Goal: Task Accomplishment & Management: Complete application form

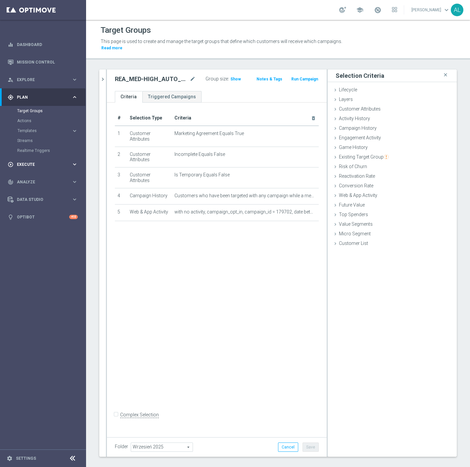
click at [43, 166] on span "Execute" at bounding box center [44, 165] width 55 height 4
click at [98, 73] on div "search more_vert Prioritize Customer Target Groups library_add create_new_folde…" at bounding box center [278, 271] width 384 height 403
click at [100, 76] on icon "chevron_right" at bounding box center [103, 79] width 6 height 6
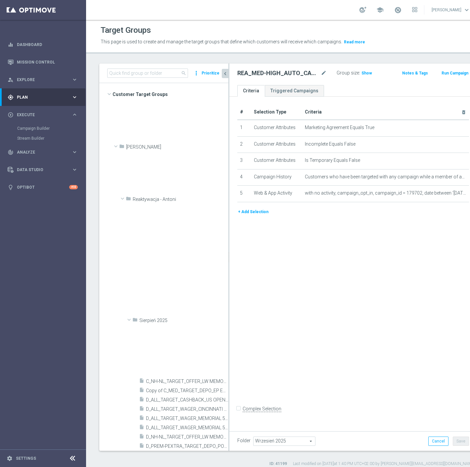
click at [296, 72] on h2 "REA_MIN-LOW_AUTO_CASHBACK_SEMI 50% do 100 PLN push_160925" at bounding box center [278, 73] width 82 height 8
copy div "REA_MIN-LOW_AUTO_CASHBACK_SEMI 50% do 100 PLN push_160925"
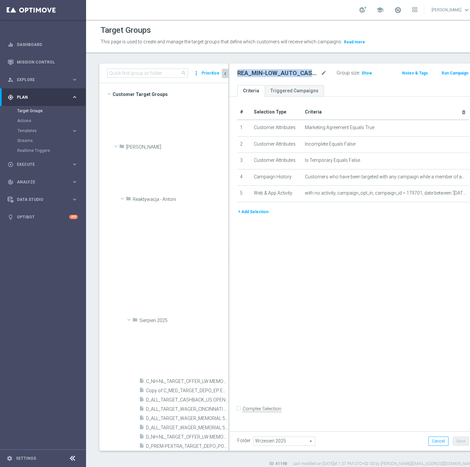
click at [263, 72] on h2 "REA_MED-HIGH_AUTO_CASHBACK_SEMI 50% do 300 PLN push_160925" at bounding box center [278, 73] width 82 height 8
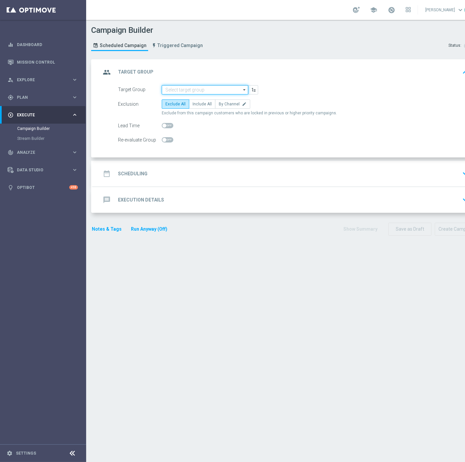
click at [208, 92] on input at bounding box center [205, 89] width 86 height 9
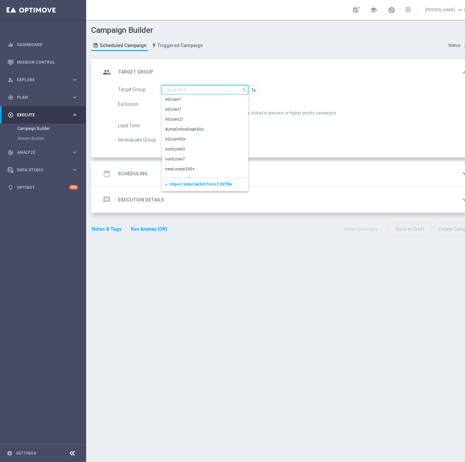
paste input "REA_MIN-LOW_AUTO_CASHBACK_SEMI 50% do 100 PLN push_160925"
click at [199, 106] on div "REA_MIN-LOW_AUTO_CASHBACK_SEMI 50% do 100 PLN push_160925" at bounding box center [204, 103] width 79 height 12
type input "REA_MIN-LOW_AUTO_CASHBACK_SEMI 50% do 100 PLN push_160925"
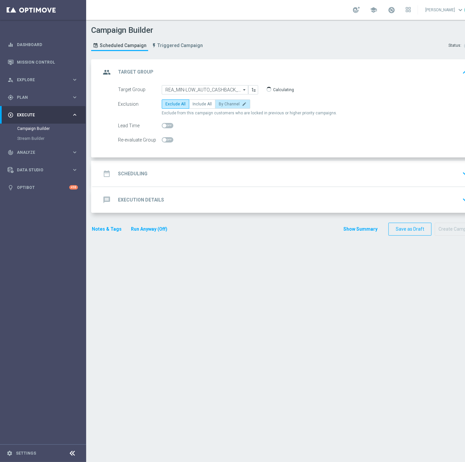
click at [230, 103] on span "By Channel" at bounding box center [229, 104] width 21 height 5
click at [223, 103] on input "By Channel edit" at bounding box center [221, 105] width 4 height 4
radio input "true"
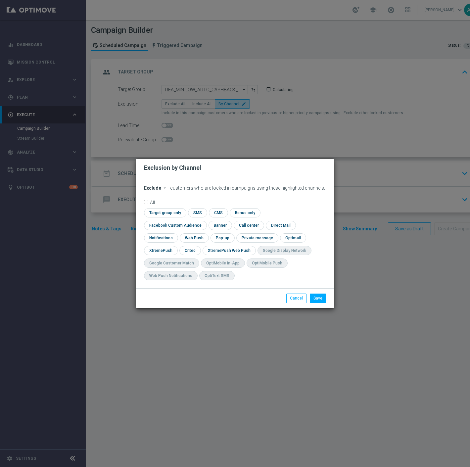
click at [144, 200] on form "Exclude arrow_drop_down × Exclude customers who are locked in campaigns using t…" at bounding box center [235, 234] width 182 height 98
click at [150, 191] on span "Exclude" at bounding box center [152, 187] width 17 height 5
click at [0, 0] on span "Include" at bounding box center [0, 0] width 0 height 0
click at [302, 295] on button "Cancel" at bounding box center [296, 298] width 20 height 9
radio input "true"
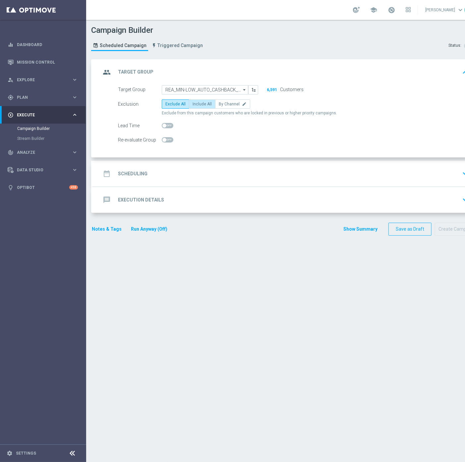
click at [197, 104] on span "Include All" at bounding box center [201, 104] width 19 height 5
click at [197, 104] on input "Include All" at bounding box center [194, 105] width 4 height 4
radio input "true"
click at [208, 166] on div "date_range Scheduling keyboard_arrow_down" at bounding box center [286, 174] width 386 height 26
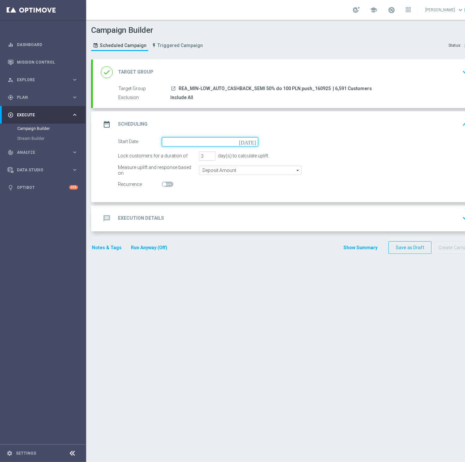
click at [188, 137] on input at bounding box center [210, 141] width 96 height 9
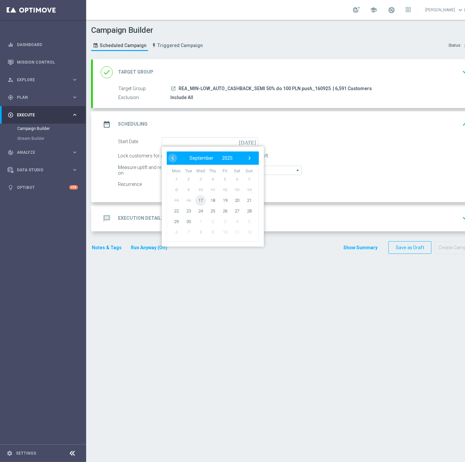
click at [200, 197] on span "17" at bounding box center [200, 200] width 11 height 11
type input "17 Sep 2025"
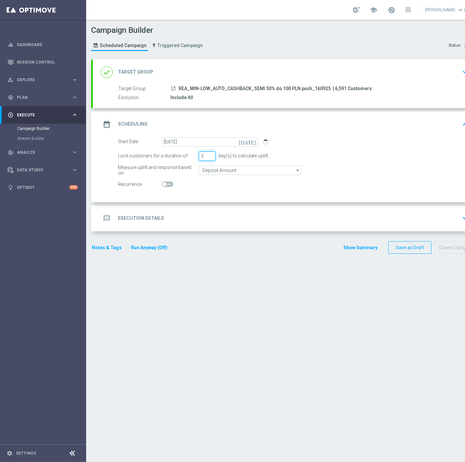
drag, startPoint x: 204, startPoint y: 155, endPoint x: 199, endPoint y: 156, distance: 5.4
click at [199, 156] on input "3" at bounding box center [207, 155] width 17 height 9
type input "1"
click at [215, 169] on input "Deposit Amount" at bounding box center [250, 170] width 103 height 9
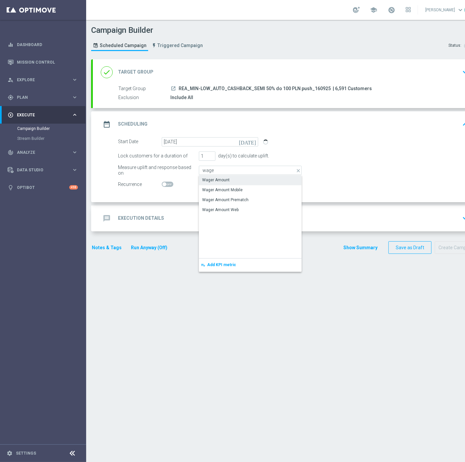
click at [224, 178] on div "Wager Amount" at bounding box center [215, 180] width 27 height 6
type input "Wager Amount"
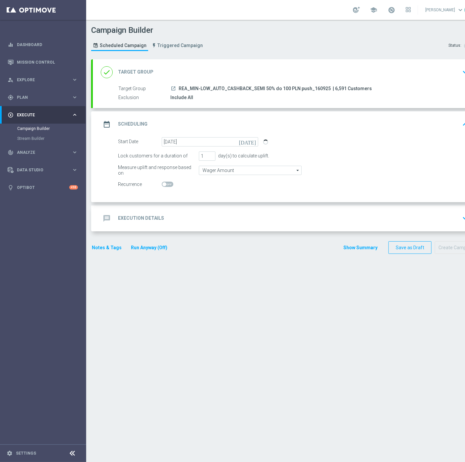
click at [145, 227] on div "message Execution Details keyboard_arrow_down" at bounding box center [286, 218] width 386 height 26
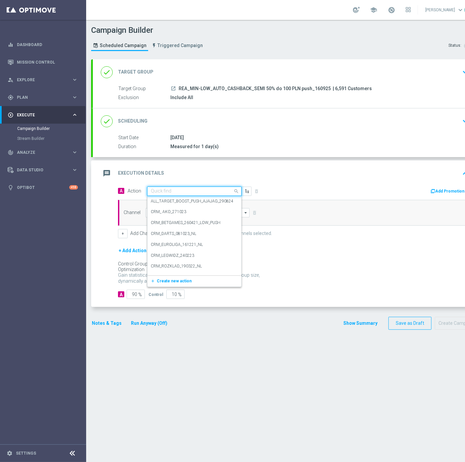
click at [152, 190] on input "text" at bounding box center [188, 191] width 74 height 6
click at [165, 279] on span "Create new action" at bounding box center [174, 280] width 35 height 5
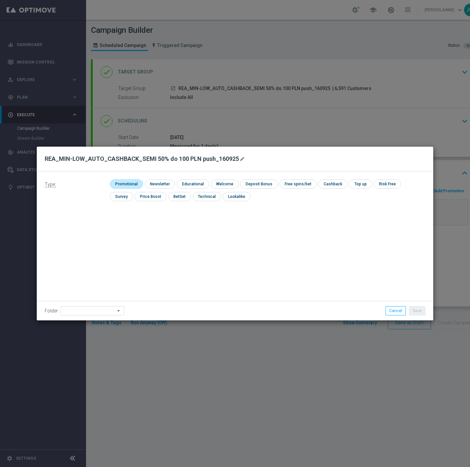
click at [134, 183] on input "checkbox" at bounding box center [125, 183] width 31 height 9
checkbox input "true"
click at [240, 156] on icon "mode_edit" at bounding box center [242, 158] width 5 height 5
click at [173, 163] on input "REA_MIN-LOW_AUTO_CASHBACK_SEMI 50% do 100 PLN push_160925" at bounding box center [235, 158] width 381 height 9
click at [175, 161] on input "REA_MIN-LOW_AUTO_CASHBACK_SEMI 50% do 100 PLN push_160925" at bounding box center [235, 158] width 381 height 9
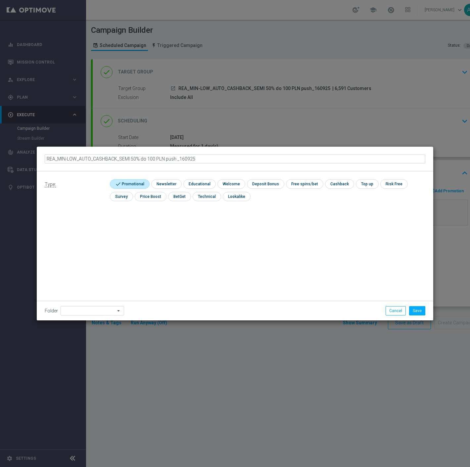
type input "REA_MIN-LOW_AUTO_CASHBACK_SEMI 50% do 100 PLN push 1_160925"
click at [92, 313] on input at bounding box center [93, 310] width 64 height 9
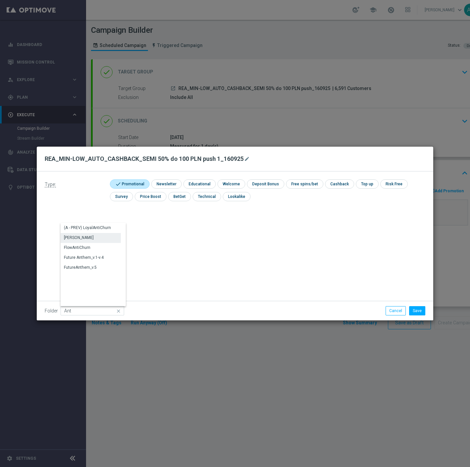
click at [94, 233] on div "[PERSON_NAME]" at bounding box center [91, 237] width 60 height 9
type input "[PERSON_NAME]"
click at [417, 313] on button "Save" at bounding box center [417, 310] width 16 height 9
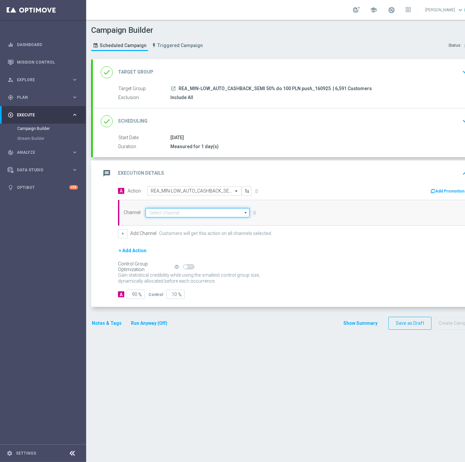
click at [160, 213] on input at bounding box center [197, 212] width 104 height 9
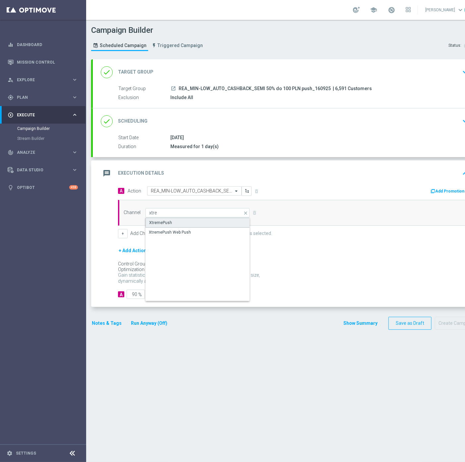
click at [177, 223] on div "XtremePush" at bounding box center [197, 223] width 104 height 10
type input "XtremePush"
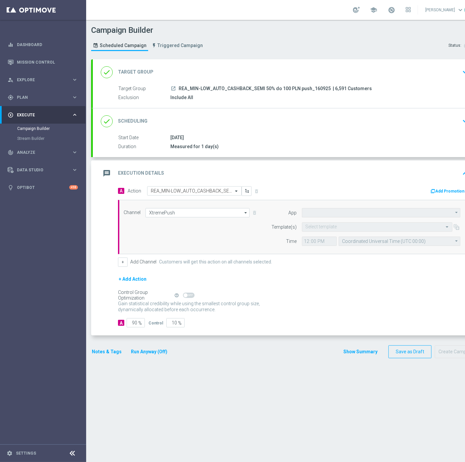
type input "STS_PL"
click at [331, 226] on input "text" at bounding box center [370, 227] width 130 height 6
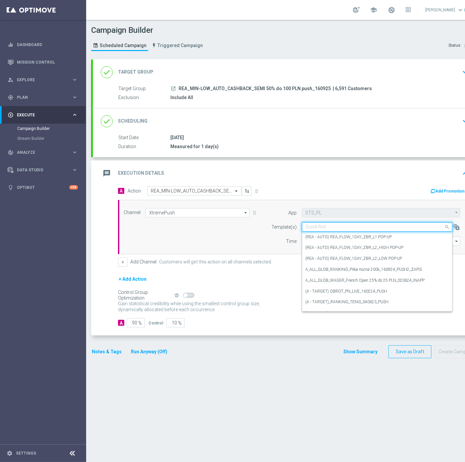
paste input "REA_MIN-LOW_AUTO_CASHBACK_SEMI 50% do 100 PLN push_160925"
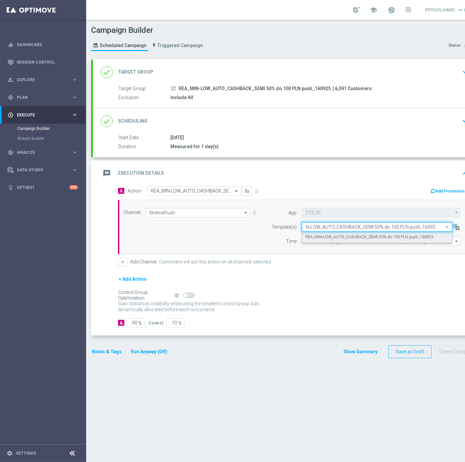
click at [352, 234] on label "REA_MIN-LOW_AUTO_CASHBACK_SEMI 50% do 100 PLN push_160925" at bounding box center [369, 237] width 128 height 6
type input "REA_MIN-LOW_AUTO_CASHBACK_SEMI 50% do 100 PLN push_160925"
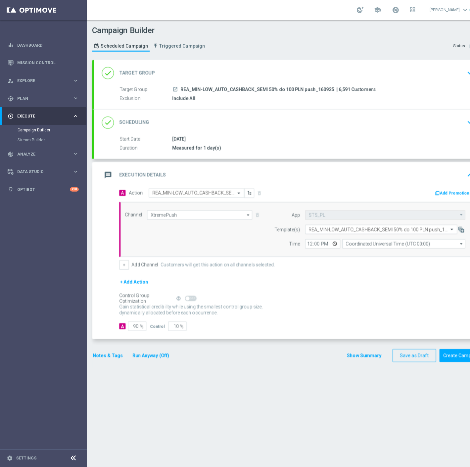
scroll to position [0, 0]
click at [356, 241] on input "Coordinated Universal Time (UTC 00:00)" at bounding box center [399, 240] width 122 height 9
click at [354, 246] on div "Central European Time (Warsaw) (UTC +02:00)" at bounding box center [399, 251] width 122 height 10
type input "Central European Time (Warsaw) (UTC +02:00)"
click at [302, 244] on input "12:00" at bounding box center [319, 240] width 35 height 9
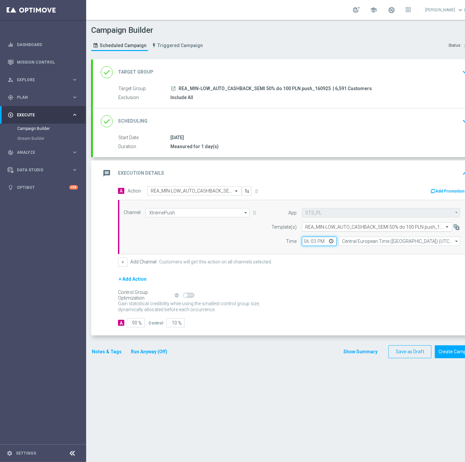
type input "18:31"
click at [135, 321] on input "90" at bounding box center [135, 322] width 18 height 9
type input "95"
type input "5"
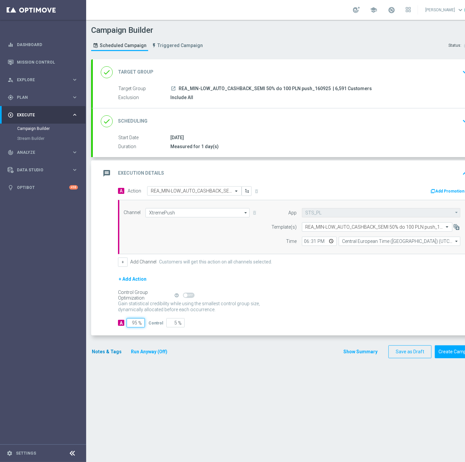
type input "95"
click at [115, 351] on button "Notes & Tags" at bounding box center [106, 351] width 31 height 8
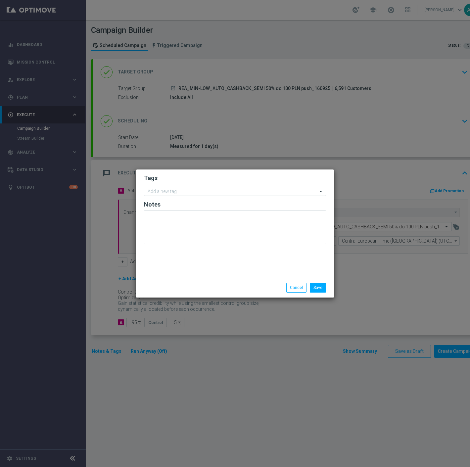
click at [219, 200] on form "Tags Add a new tag Notes" at bounding box center [235, 211] width 182 height 77
click at [220, 193] on input "text" at bounding box center [233, 192] width 170 height 6
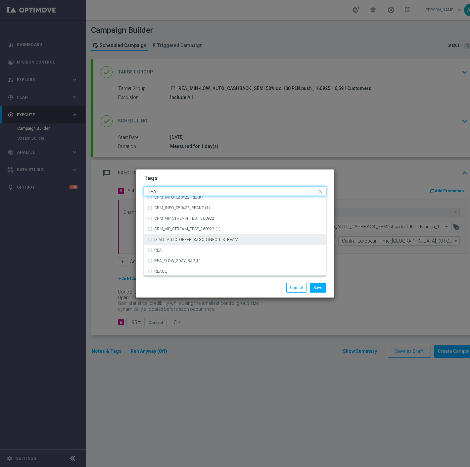
scroll to position [331, 0]
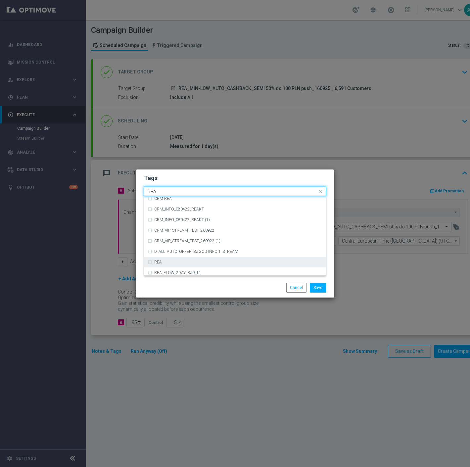
click at [168, 262] on div "REA" at bounding box center [238, 262] width 168 height 4
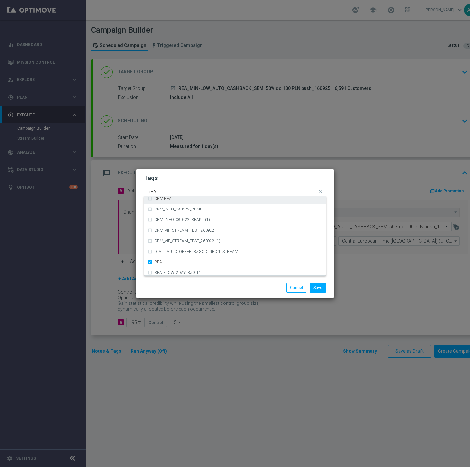
click at [176, 191] on input "REA" at bounding box center [233, 192] width 170 height 6
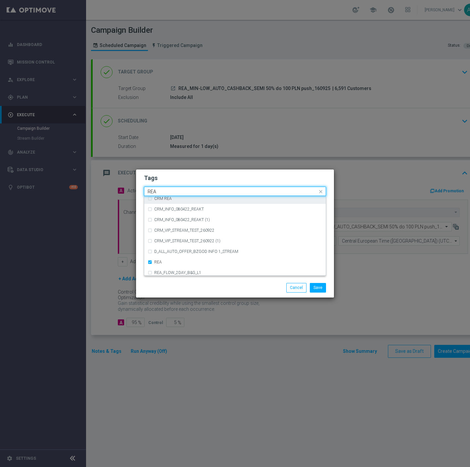
click at [176, 191] on input "REA" at bounding box center [233, 192] width 170 height 6
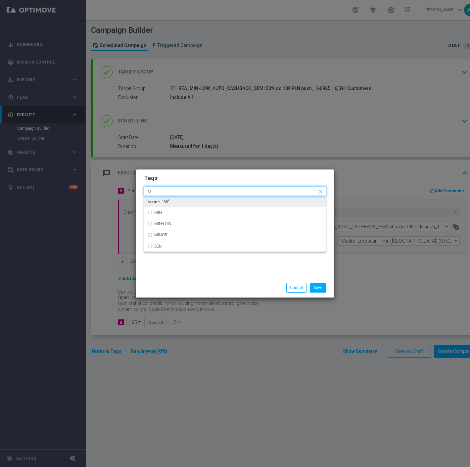
scroll to position [0, 0]
click at [179, 204] on div "MIN" at bounding box center [235, 201] width 175 height 11
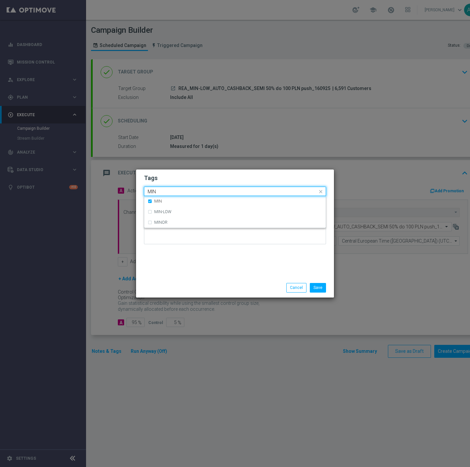
click at [187, 191] on input "MIN" at bounding box center [233, 192] width 170 height 6
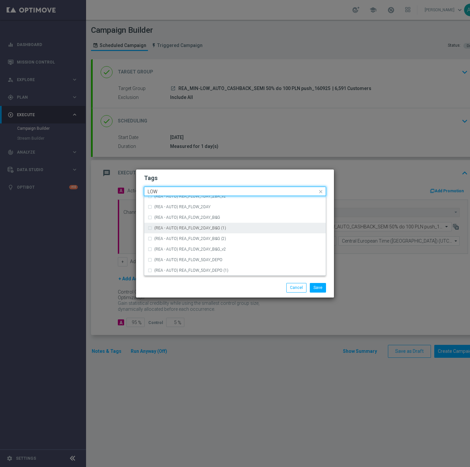
scroll to position [323, 0]
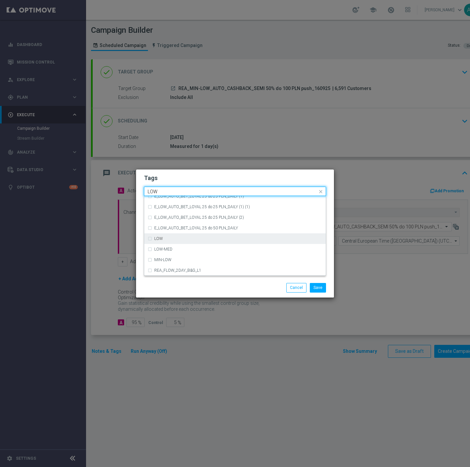
click at [203, 237] on div "LOW" at bounding box center [238, 239] width 168 height 4
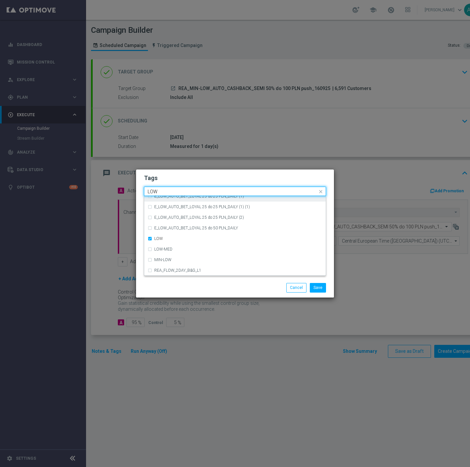
click at [181, 190] on input "LOW" at bounding box center [233, 192] width 170 height 6
type input "T"
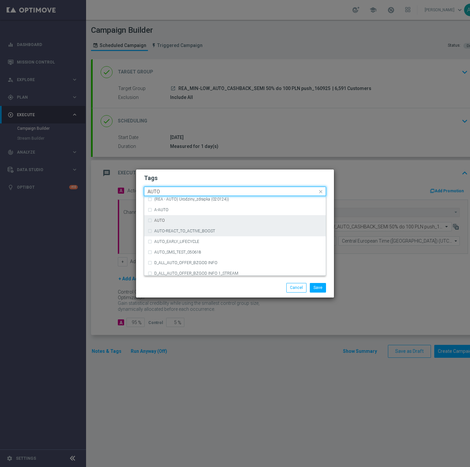
scroll to position [796, 0]
click at [171, 221] on div "AUTO" at bounding box center [238, 222] width 168 height 4
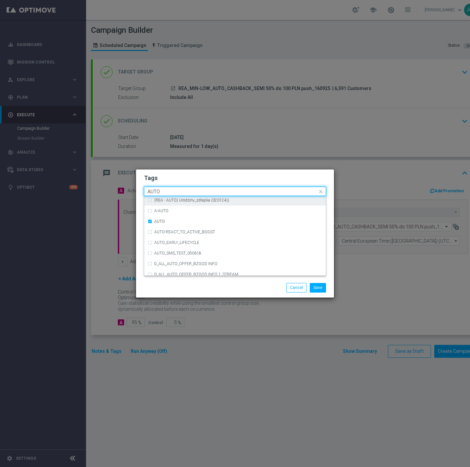
click at [166, 192] on input "AUTO" at bounding box center [233, 192] width 170 height 6
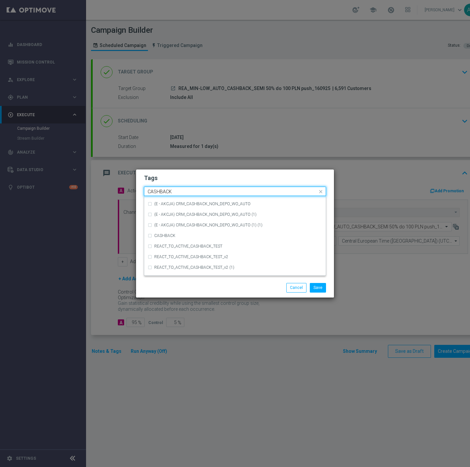
scroll to position [101, 0]
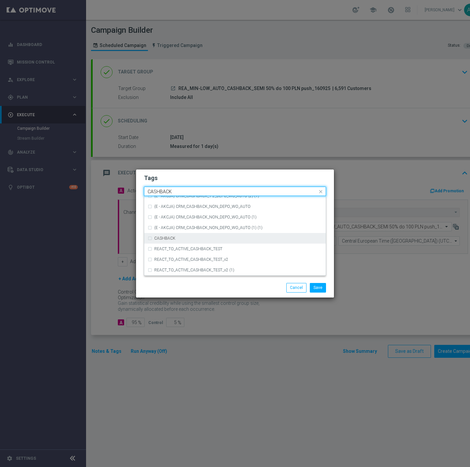
click at [186, 235] on div "CASHBACK" at bounding box center [235, 238] width 175 height 11
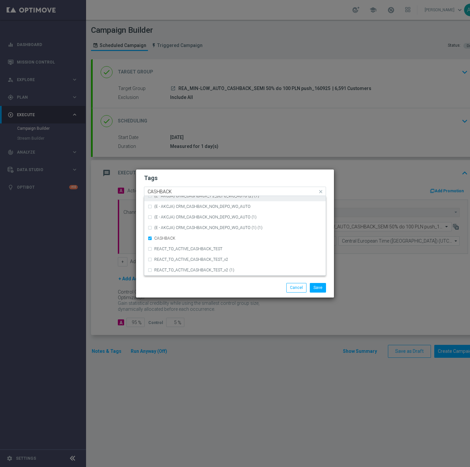
click at [190, 194] on input "CASHBACK" at bounding box center [233, 192] width 170 height 6
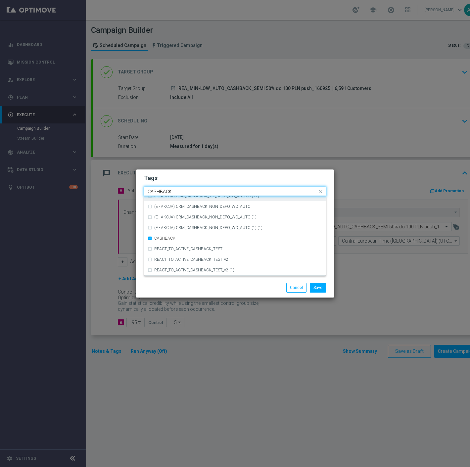
click at [190, 194] on input "CASHBACK" at bounding box center [233, 192] width 170 height 6
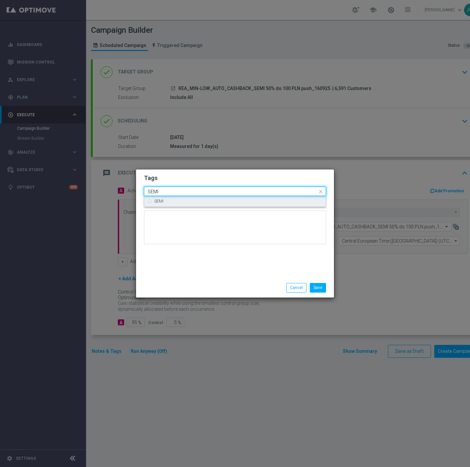
click at [185, 198] on div "SEMI" at bounding box center [235, 201] width 175 height 11
type input "SEMI"
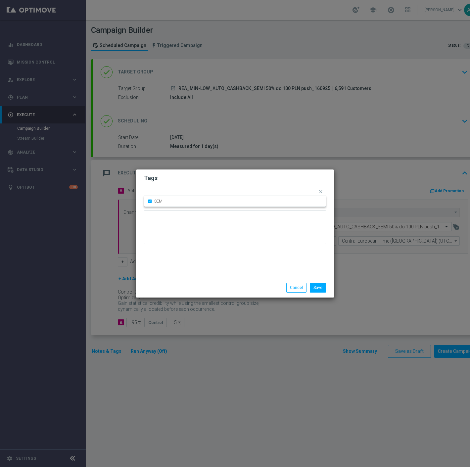
click at [189, 264] on div "Tags Quick find × REA × MIN × LOW × AUTO × CASHBACK × SEMI SEMI Notes" at bounding box center [235, 224] width 198 height 109
click at [318, 287] on button "Save" at bounding box center [318, 287] width 16 height 9
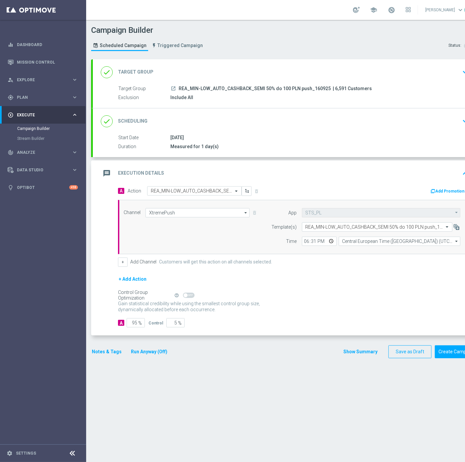
click at [111, 352] on button "Notes & Tags" at bounding box center [106, 351] width 31 height 8
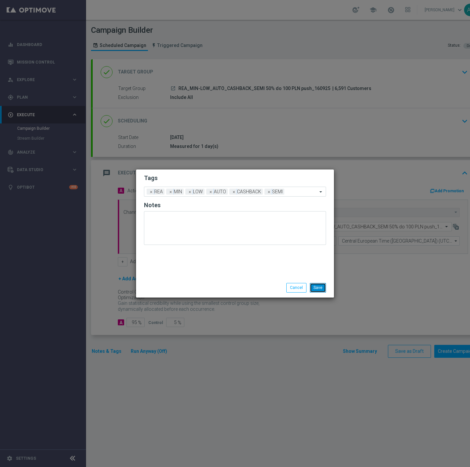
click at [317, 290] on button "Save" at bounding box center [318, 287] width 16 height 9
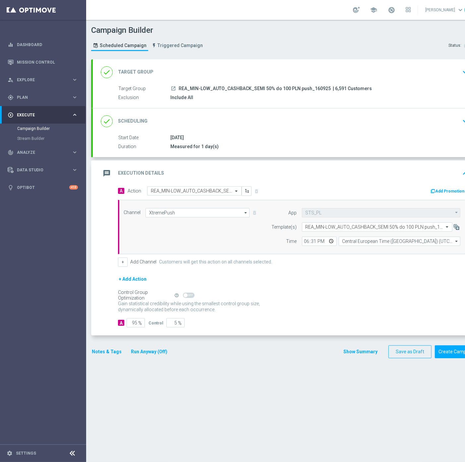
click at [368, 71] on div "done Target Group keyboard_arrow_down" at bounding box center [286, 72] width 370 height 13
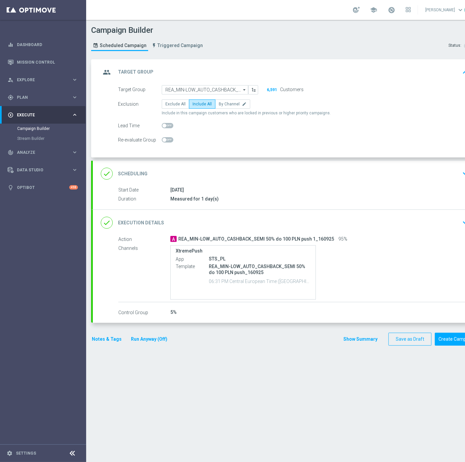
click at [171, 136] on div at bounding box center [168, 139] width 12 height 9
click at [170, 137] on span at bounding box center [168, 139] width 12 height 5
click at [170, 137] on input "checkbox" at bounding box center [168, 139] width 12 height 5
checkbox input "true"
click at [449, 340] on button "Create Campaign" at bounding box center [456, 338] width 44 height 13
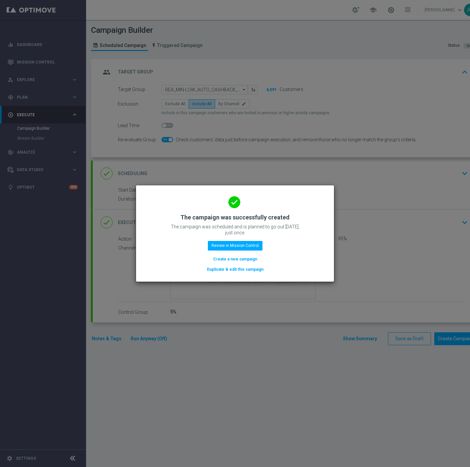
click at [237, 273] on button "Duplicate & edit this campaign" at bounding box center [235, 269] width 58 height 7
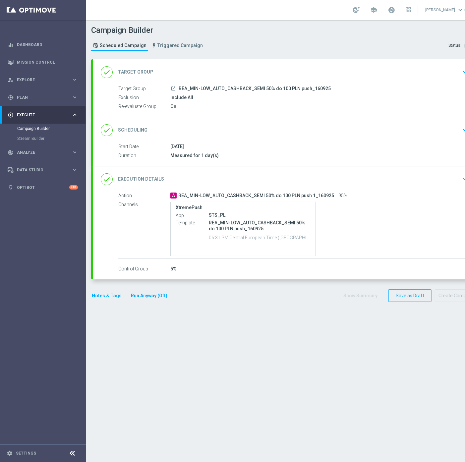
click at [223, 69] on div "done Target Group keyboard_arrow_down" at bounding box center [286, 72] width 370 height 13
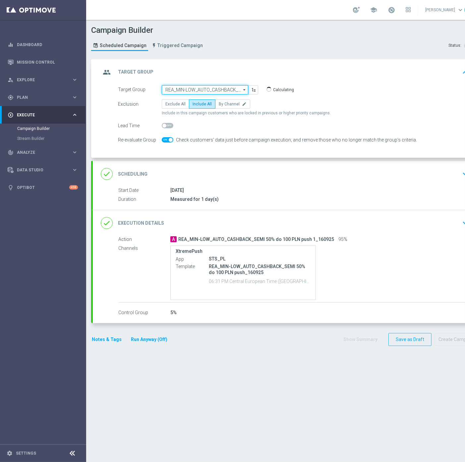
click at [188, 89] on input "REA_MIN-LOW_AUTO_CASHBACK_SEMI 50% do 100 PLN push_160925" at bounding box center [205, 89] width 86 height 9
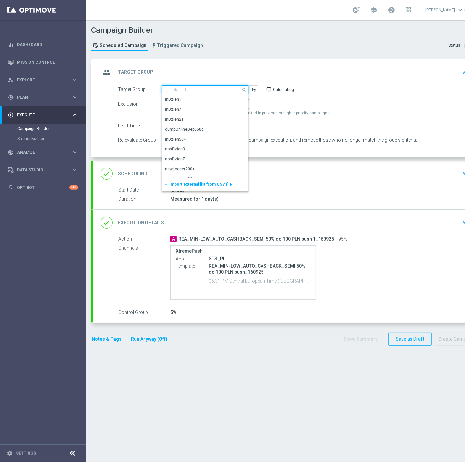
paste input "REA_MED-HIGH_AUTO_CASHBACK_SEMI 50% do 300 PLN push_160925"
click at [194, 102] on div "REA_MED-HIGH_AUTO_CASHBACK_SEMI 50% do 300 PLN push_160925" at bounding box center [205, 102] width 80 height 12
type input "REA_MED-HIGH_AUTO_CASHBACK_SEMI 50% do 300 PLN push_160925"
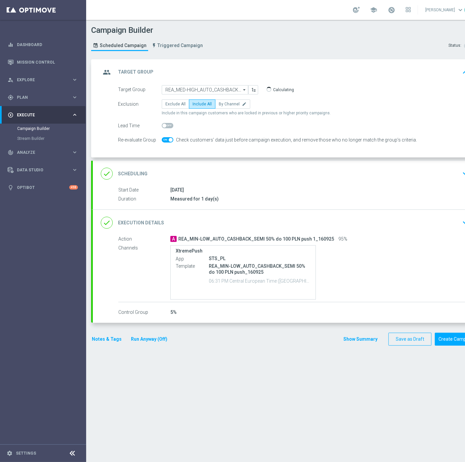
click at [214, 219] on div "done Execution Details keyboard_arrow_down" at bounding box center [286, 222] width 370 height 13
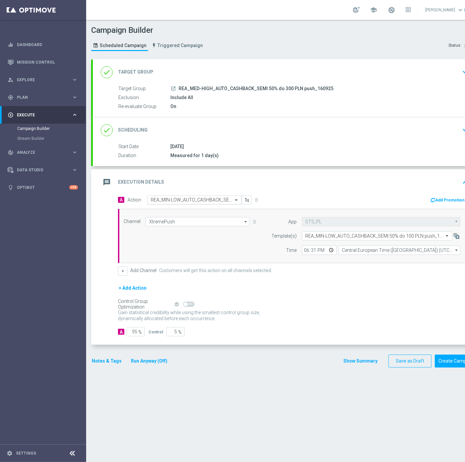
click at [191, 197] on input "text" at bounding box center [188, 200] width 74 height 6
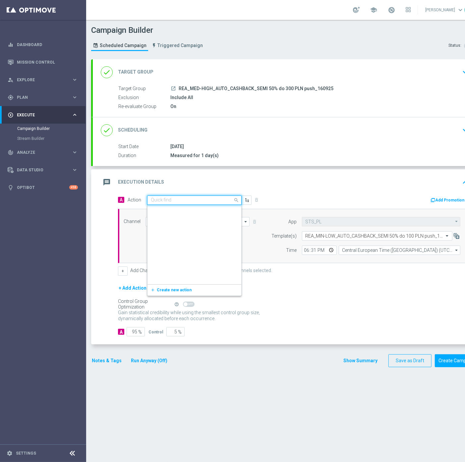
scroll to position [366094, 0]
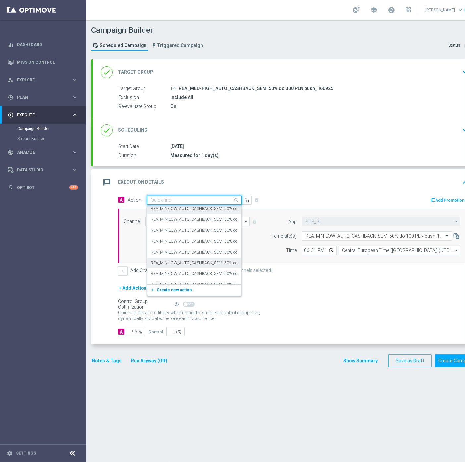
click at [164, 287] on span "Create new action" at bounding box center [174, 289] width 35 height 5
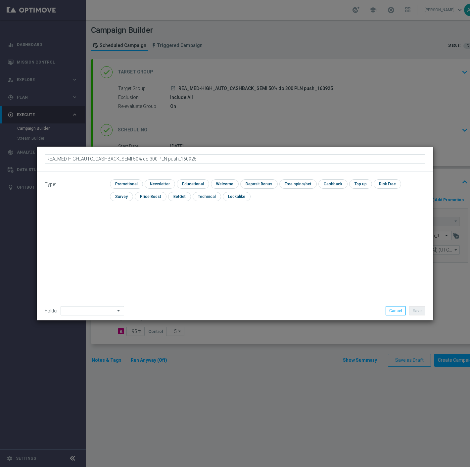
click at [177, 158] on input "REA_MED-HIGH_AUTO_CASHBACK_SEMI 50% do 300 PLN push_160925" at bounding box center [235, 158] width 381 height 9
type input "REA_MED-HIGH_AUTO_CASHBACK_SEMI 50% do 300 PLN push 1_160925"
click at [126, 186] on input "checkbox" at bounding box center [125, 183] width 31 height 9
checkbox input "true"
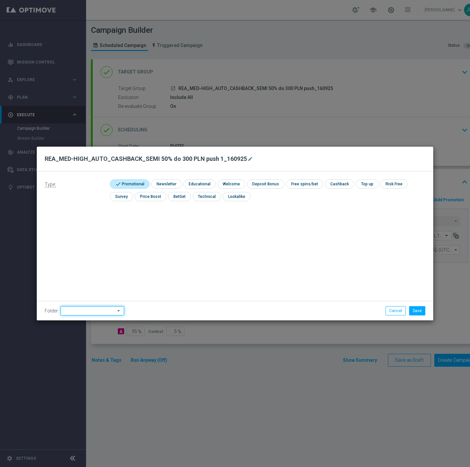
click at [95, 307] on input at bounding box center [93, 310] width 64 height 9
click at [77, 235] on div "[PERSON_NAME]" at bounding box center [79, 238] width 30 height 6
type input "[PERSON_NAME]"
click at [423, 310] on button "Save" at bounding box center [417, 310] width 16 height 9
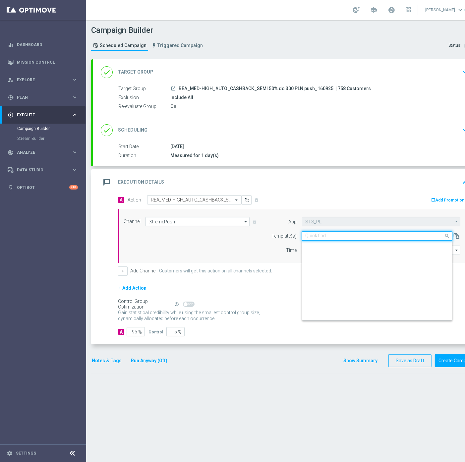
click at [338, 235] on input "text" at bounding box center [370, 236] width 130 height 6
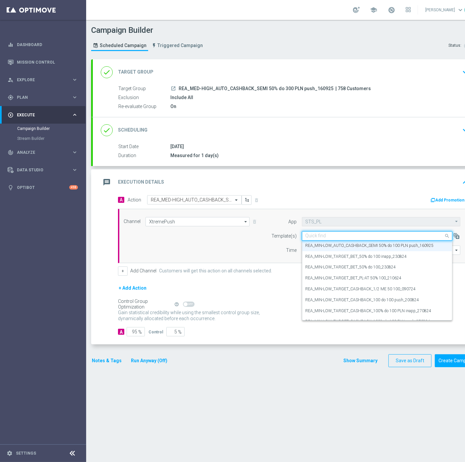
paste input "REA_MED-HIGH_AUTO_CASHBACK_SEMI 50% do 300 PLN push_160925"
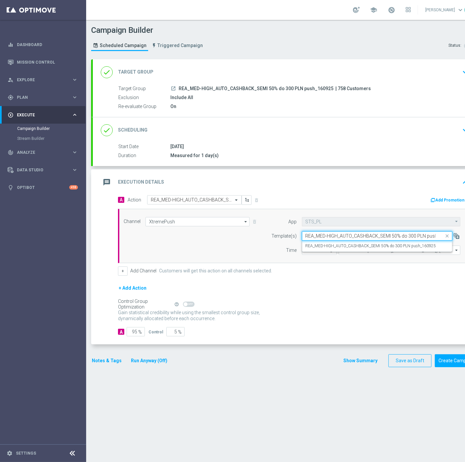
scroll to position [0, 0]
click at [333, 243] on label "REA_MED-HIGH_AUTO_CASHBACK_SEMI 50% do 300 PLN push_160925" at bounding box center [370, 246] width 130 height 6
type input "REA_MED-HIGH_AUTO_CASHBACK_SEMI 50% do 300 PLN push_160925"
click at [100, 361] on button "Notes & Tags" at bounding box center [106, 360] width 31 height 8
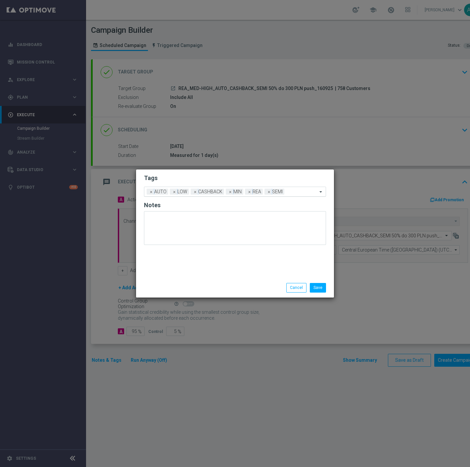
click at [170, 193] on div "Add a new tag × AUTO × LOW × CASHBACK × MIN × REA × SEMI" at bounding box center [230, 191] width 173 height 9
click at [179, 175] on h2 "Tags" at bounding box center [235, 178] width 182 height 8
click at [172, 192] on span "×" at bounding box center [175, 192] width 6 height 6
click at [209, 191] on span "×" at bounding box center [210, 192] width 6 height 6
click at [265, 193] on input "text" at bounding box center [282, 192] width 71 height 6
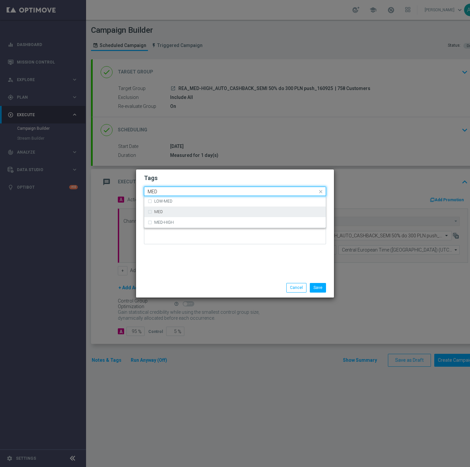
click at [190, 209] on div "MED" at bounding box center [235, 212] width 175 height 11
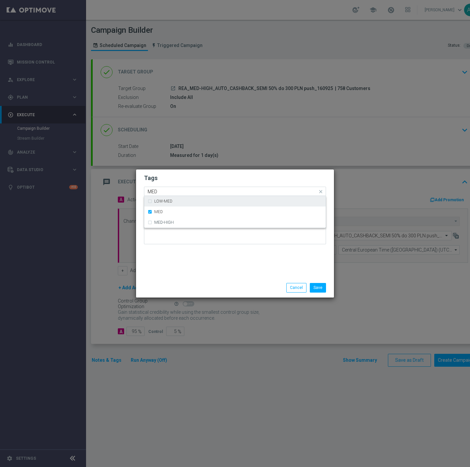
click at [189, 191] on input "MED" at bounding box center [233, 192] width 170 height 6
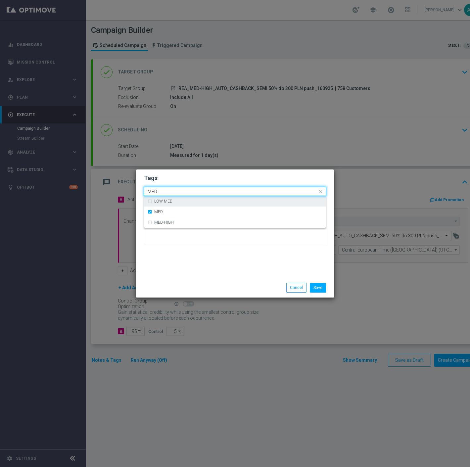
click at [189, 191] on input "MED" at bounding box center [233, 192] width 170 height 6
click at [155, 211] on label "HIGH" at bounding box center [159, 212] width 10 height 4
type input "HIGH"
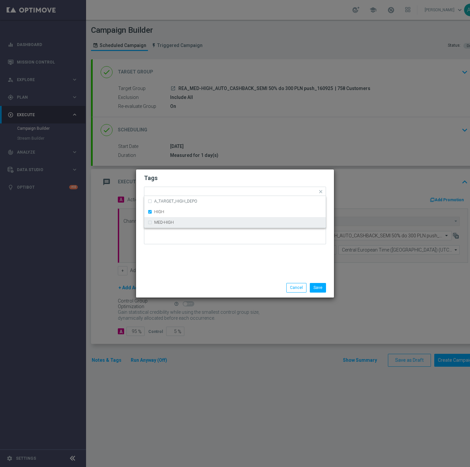
click at [199, 262] on div "Tags Quick find × AUTO × CASHBACK × REA × SEMI × MED × HIGH A_TARGET_HIGH_DEPO …" at bounding box center [235, 224] width 198 height 109
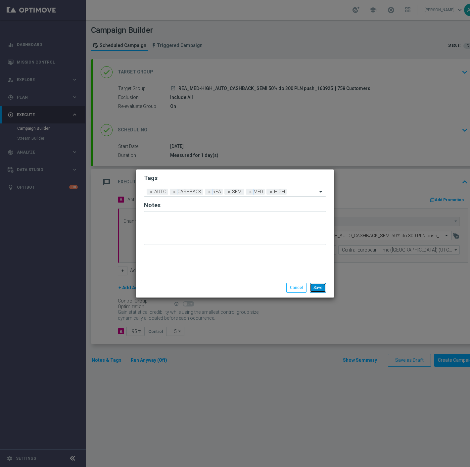
click at [318, 283] on button "Save" at bounding box center [318, 287] width 16 height 9
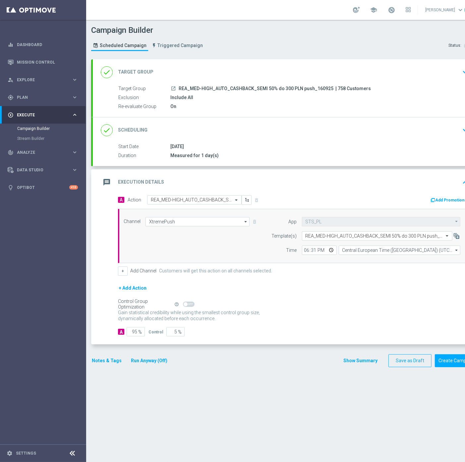
click at [110, 363] on button "Notes & Tags" at bounding box center [106, 360] width 31 height 8
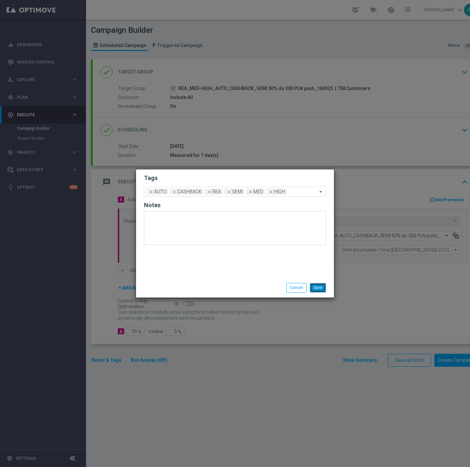
click at [320, 288] on button "Save" at bounding box center [318, 287] width 16 height 9
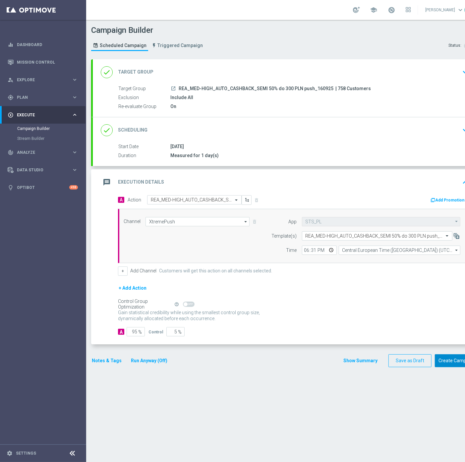
click at [448, 359] on button "Create Campaign" at bounding box center [456, 360] width 44 height 13
